Goal: Check status: Check status

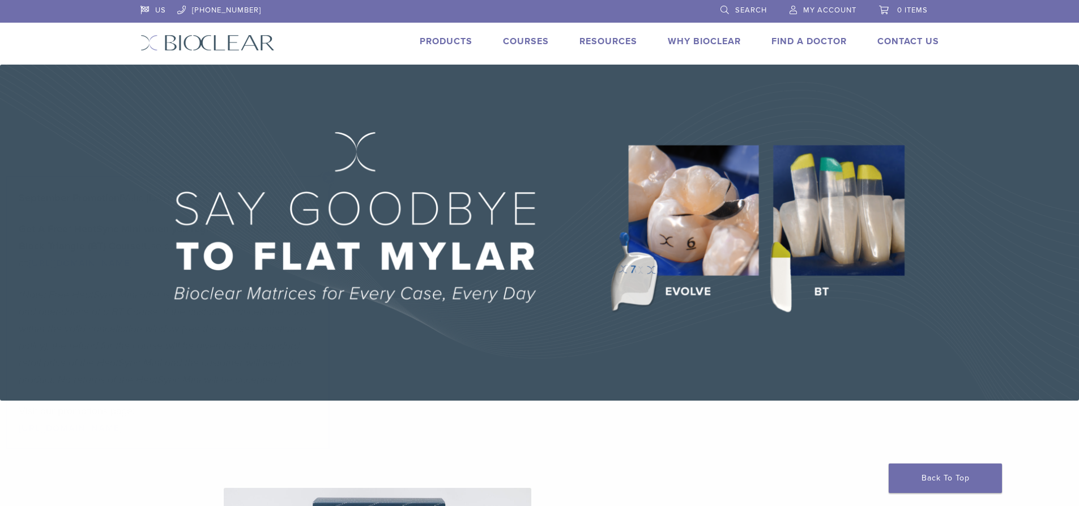
click at [808, 10] on span "My Account" at bounding box center [829, 10] width 53 height 9
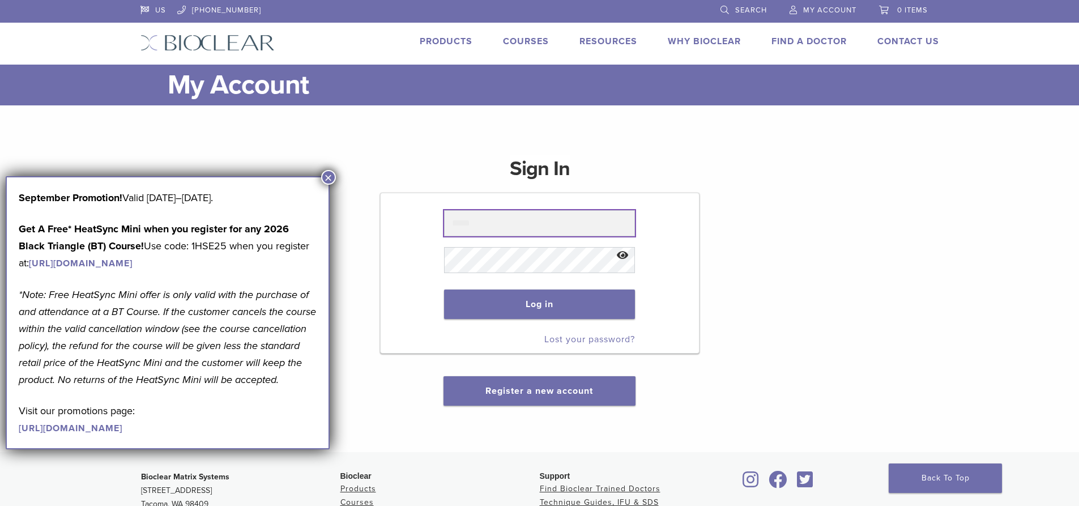
click at [489, 215] on input "text" at bounding box center [539, 223] width 191 height 26
type input "**********"
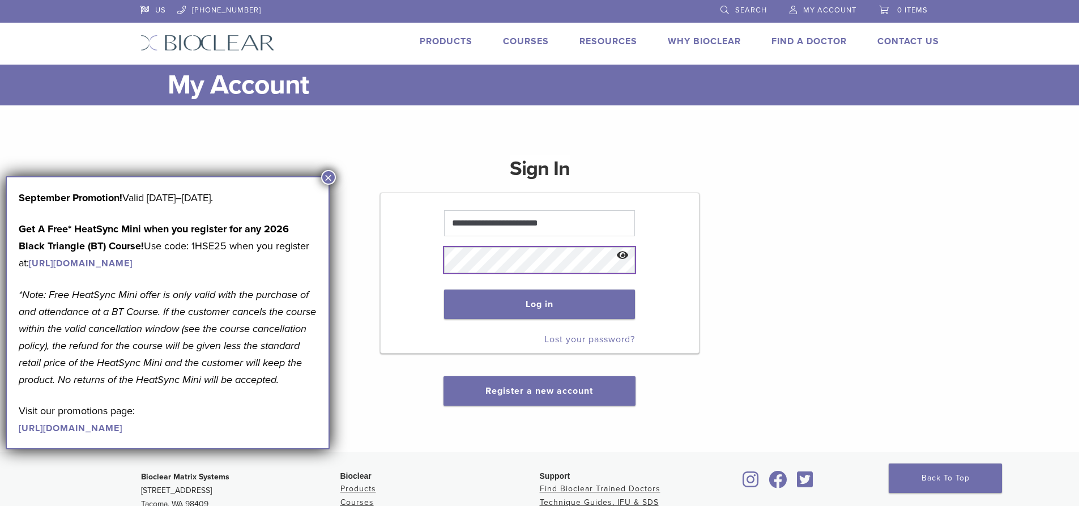
click at [444, 289] on button "Log in" at bounding box center [539, 303] width 191 height 29
click at [326, 176] on button "×" at bounding box center [328, 177] width 15 height 15
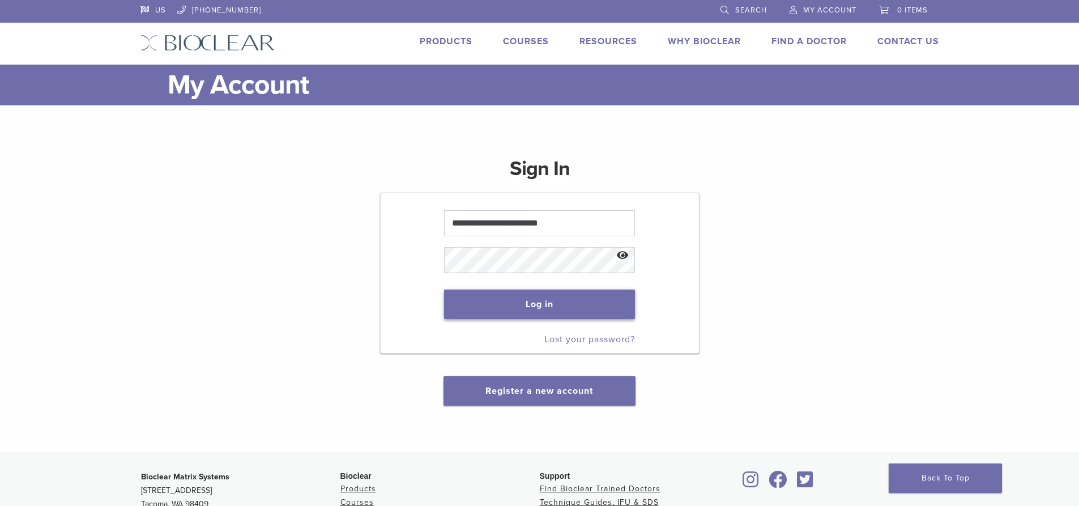
click at [494, 306] on button "Log in" at bounding box center [539, 303] width 191 height 29
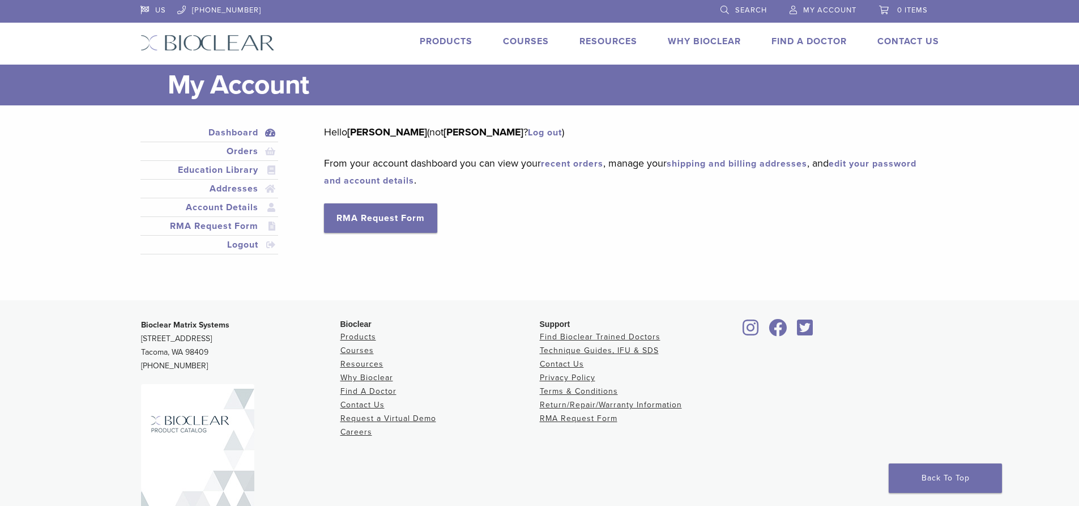
click at [636, 204] on div "Hello GARRETT OKA (not GARRETT OKA ? Log out ) From your account dashboard you …" at bounding box center [623, 177] width 598 height 109
click at [241, 151] on link "Orders" at bounding box center [210, 151] width 134 height 14
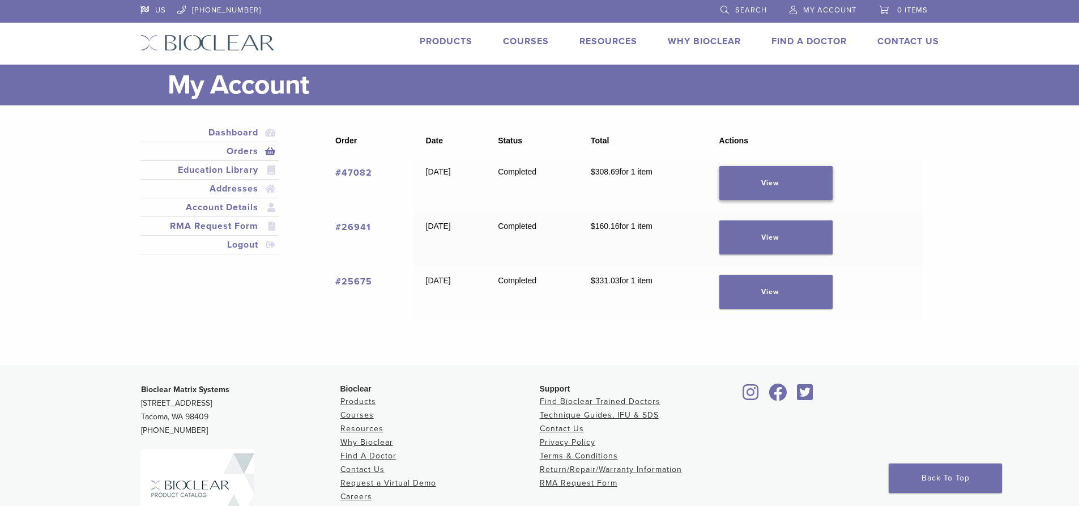
click at [811, 189] on link "View" at bounding box center [775, 183] width 113 height 34
